Goal: Navigation & Orientation: Find specific page/section

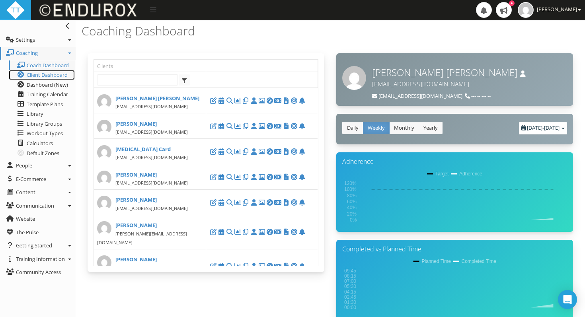
click at [42, 75] on span "Client Dashboard" at bounding box center [47, 74] width 41 height 7
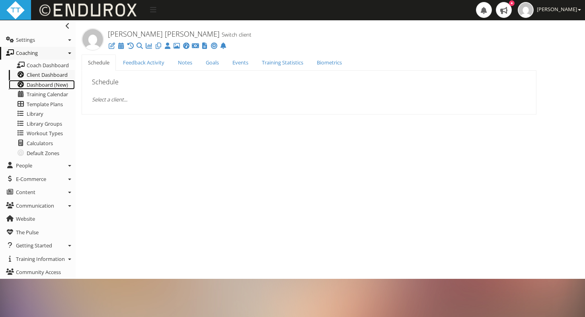
click at [40, 88] on link "Dashboard (New)" at bounding box center [42, 85] width 66 height 10
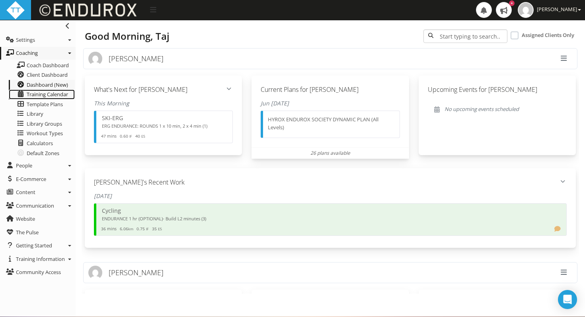
click at [38, 96] on span "Training Calendar" at bounding box center [47, 94] width 41 height 7
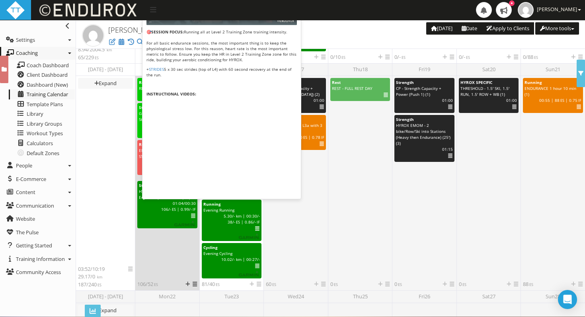
scroll to position [381, 0]
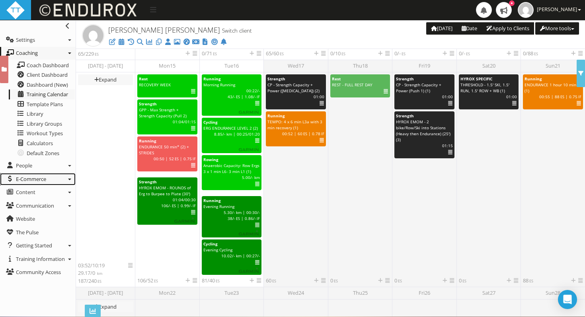
click at [63, 178] on link "E-Commerce" at bounding box center [38, 179] width 76 height 13
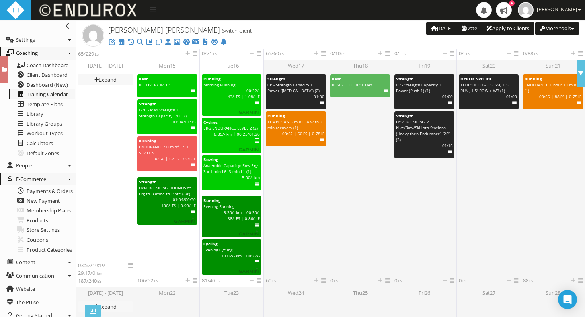
click at [63, 178] on link "E-Commerce" at bounding box center [38, 179] width 76 height 13
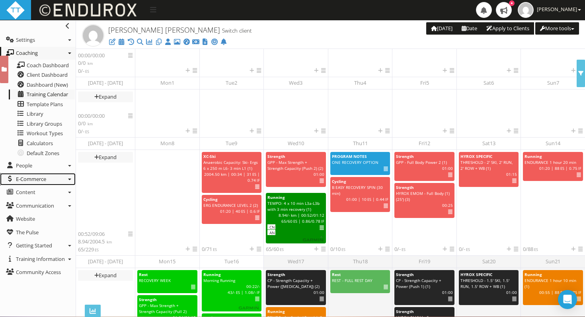
scroll to position [63, 0]
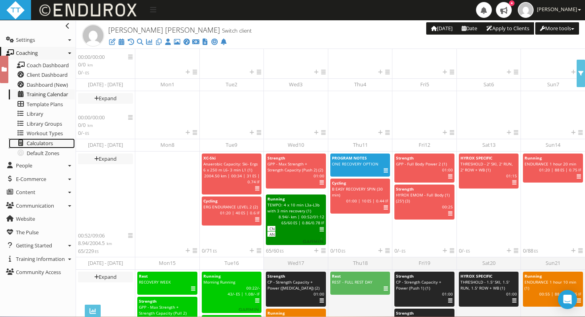
click at [37, 140] on span "Calculators" at bounding box center [40, 143] width 26 height 7
